Goal: Check status: Check status

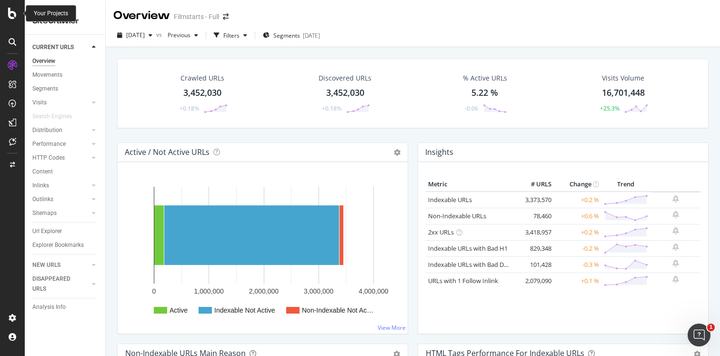
click at [15, 16] on icon at bounding box center [12, 13] width 9 height 11
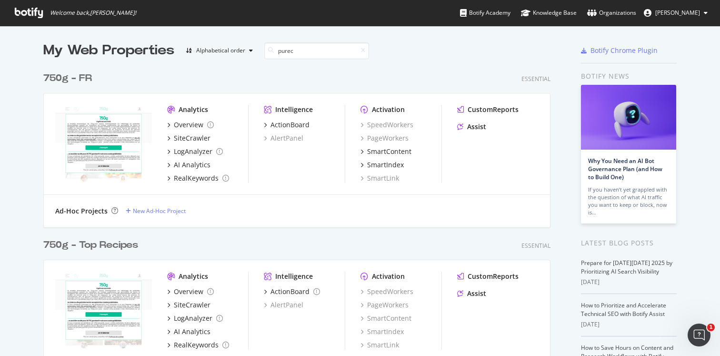
scroll to position [180, 515]
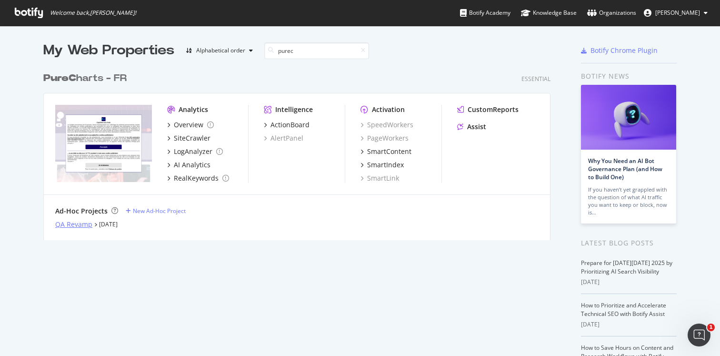
type input "purec"
click at [75, 226] on div "QA Revamp" at bounding box center [73, 224] width 37 height 10
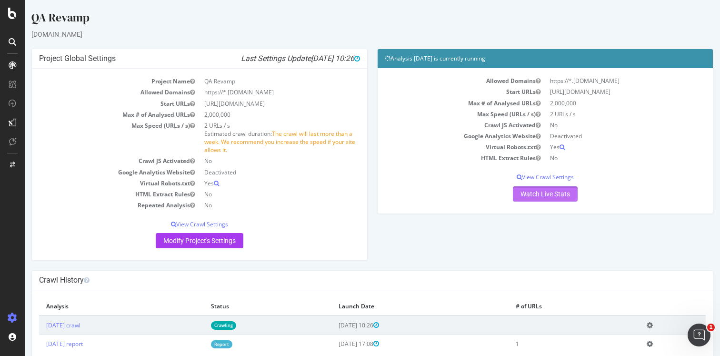
click at [541, 195] on link "Watch Live Stats" at bounding box center [545, 193] width 65 height 15
